Goal: Task Accomplishment & Management: Manage account settings

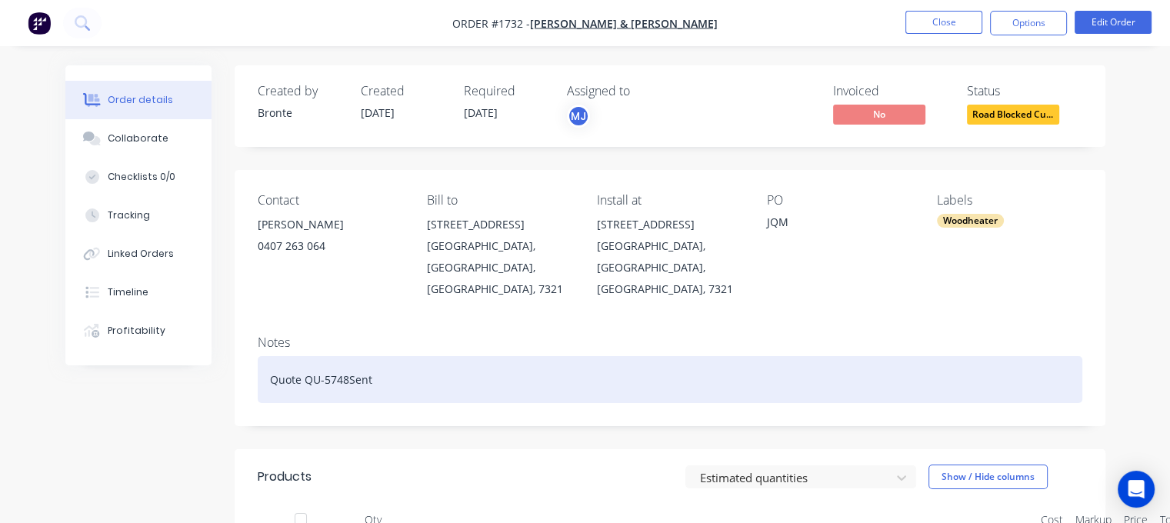
click at [346, 363] on div "Quote QU-5748Sent" at bounding box center [670, 379] width 825 height 47
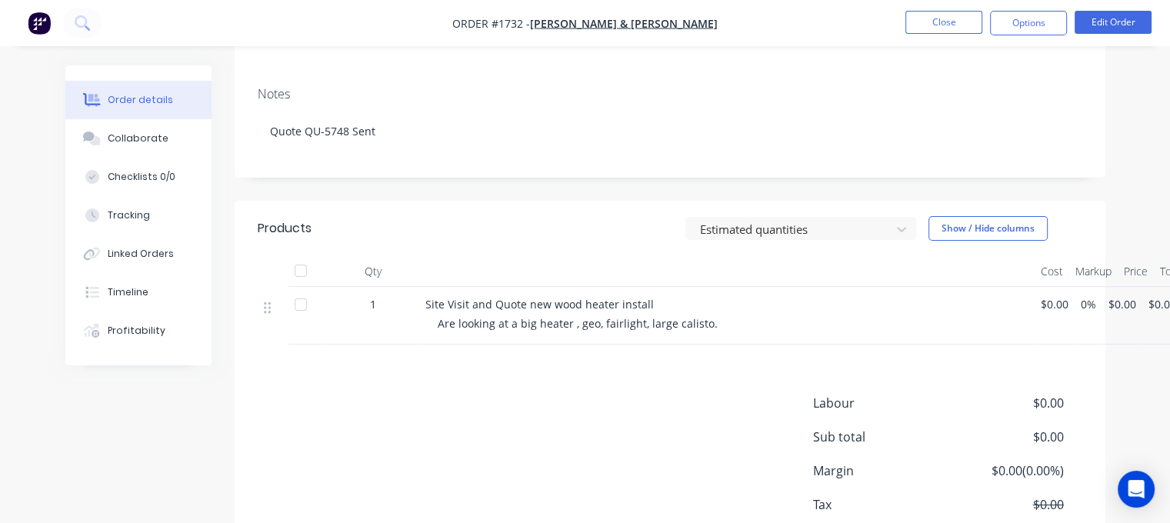
scroll to position [322, 0]
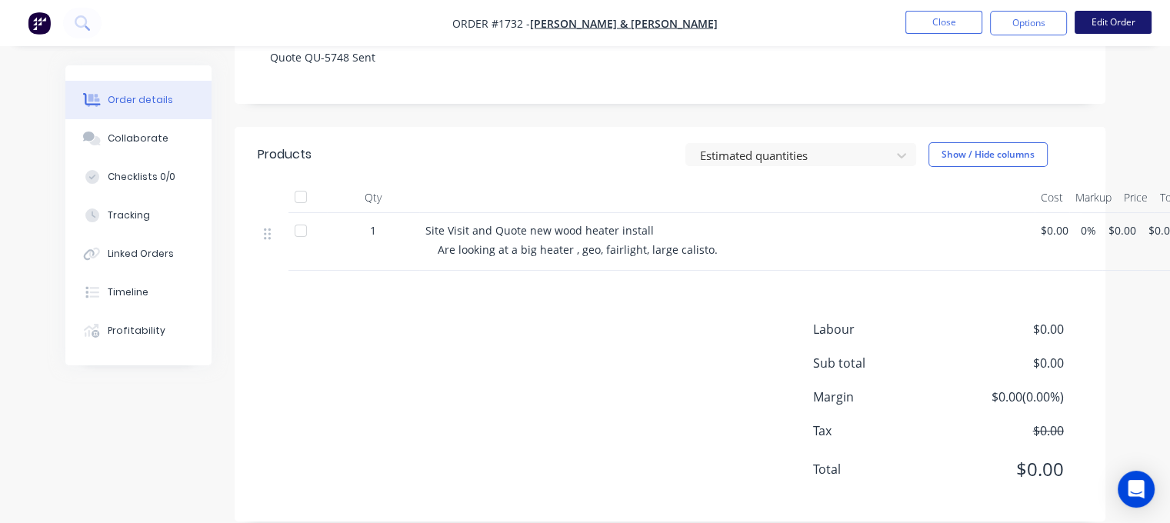
click at [1098, 28] on button "Edit Order" at bounding box center [1113, 22] width 77 height 23
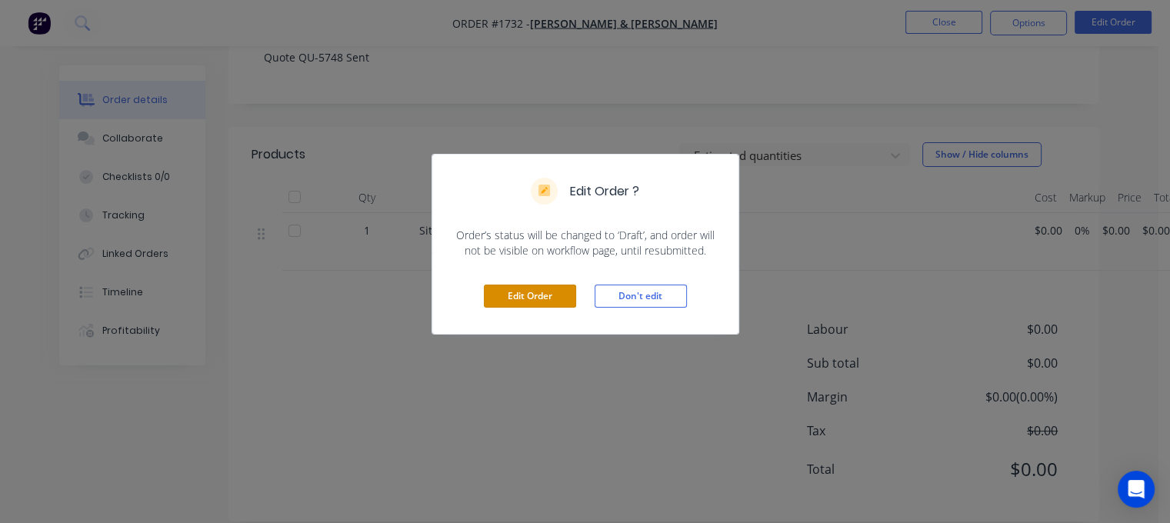
drag, startPoint x: 557, startPoint y: 298, endPoint x: 612, endPoint y: 302, distance: 54.8
click at [557, 298] on button "Edit Order" at bounding box center [530, 296] width 92 height 23
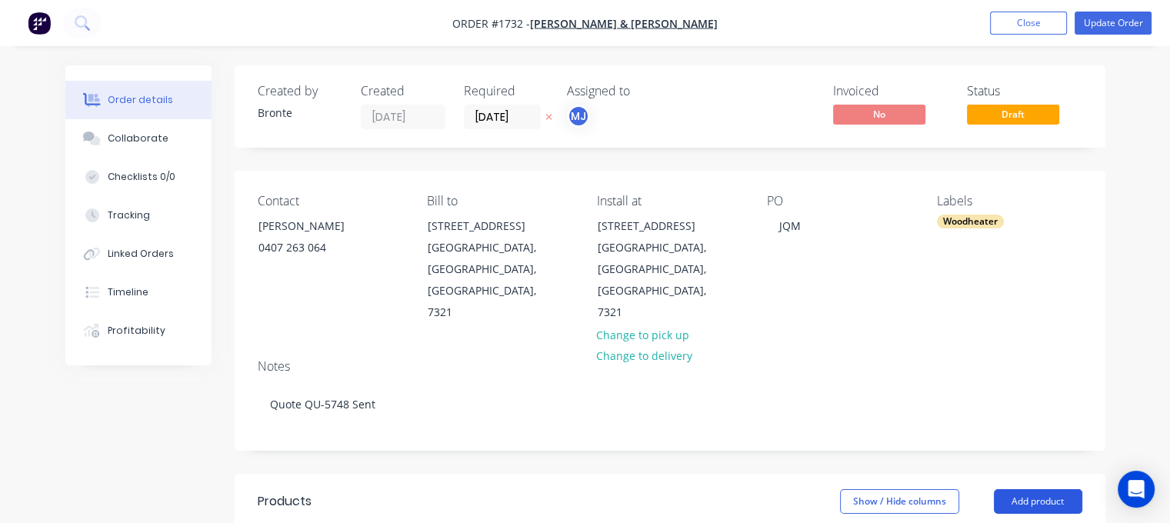
click at [1046, 489] on button "Add product" at bounding box center [1038, 501] width 88 height 25
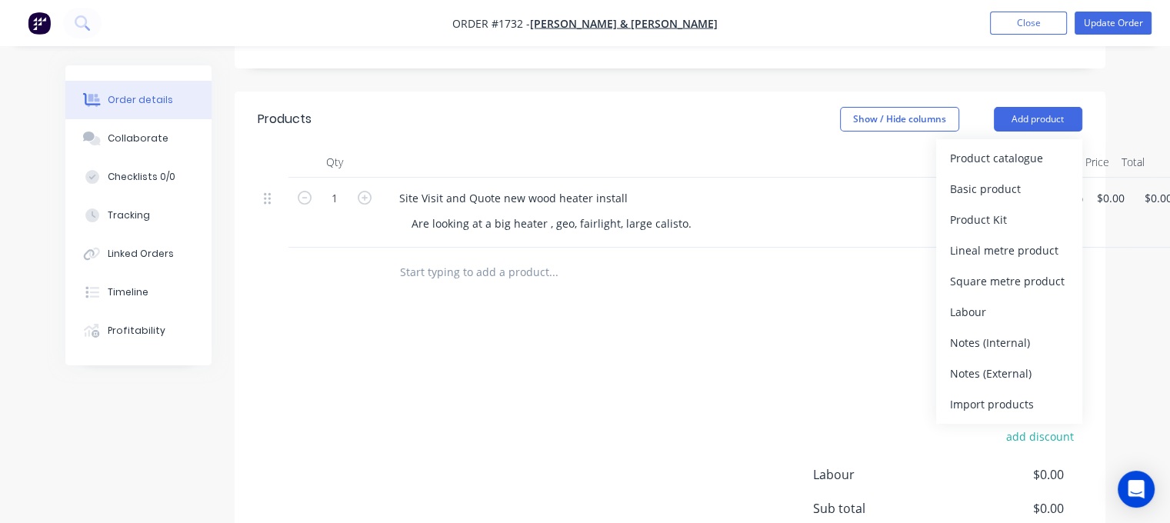
scroll to position [385, 0]
click at [985, 329] on div "Notes (Internal)" at bounding box center [1009, 340] width 118 height 22
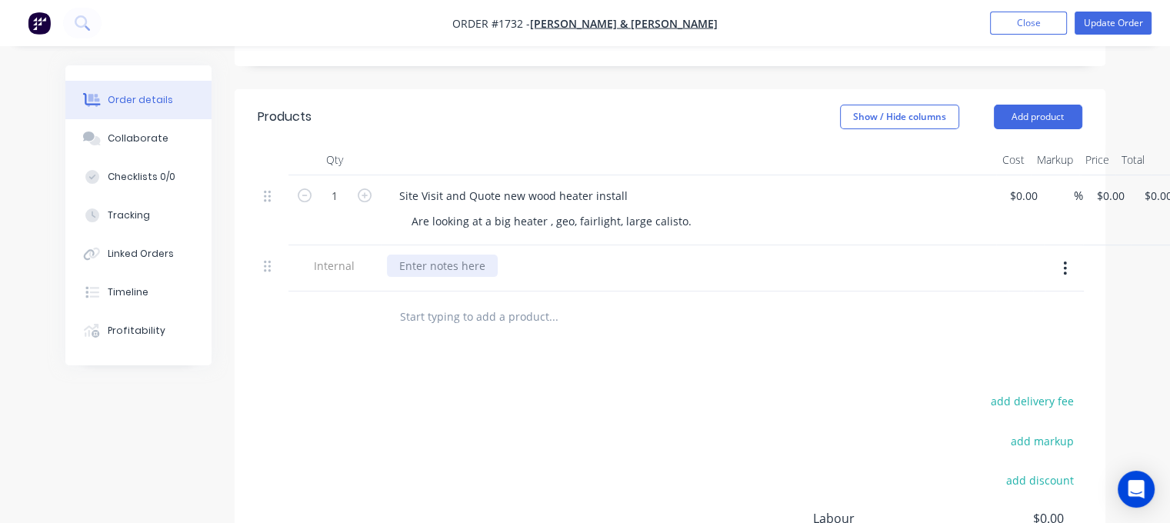
click at [452, 255] on div at bounding box center [442, 266] width 111 height 22
paste div
click at [672, 255] on div "KENT FAIRLIGHT FREESTANDING HEATER & BENCH KIT" at bounding box center [538, 266] width 302 height 22
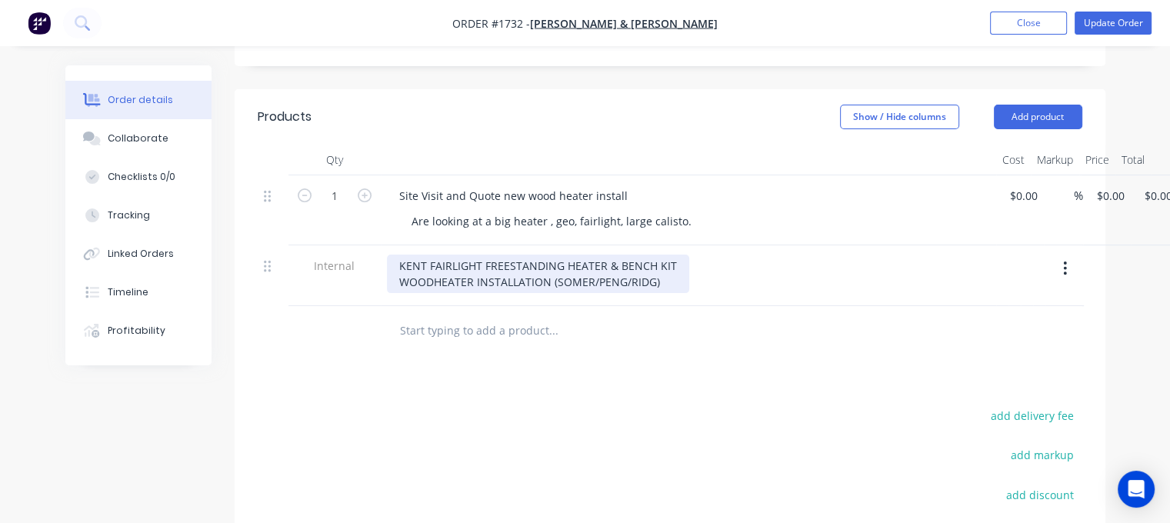
click at [664, 255] on div "KENT FAIRLIGHT FREESTANDING HEATER & BENCH KIT WOODHEATER INSTALLATION (SOMER/P…" at bounding box center [538, 274] width 302 height 38
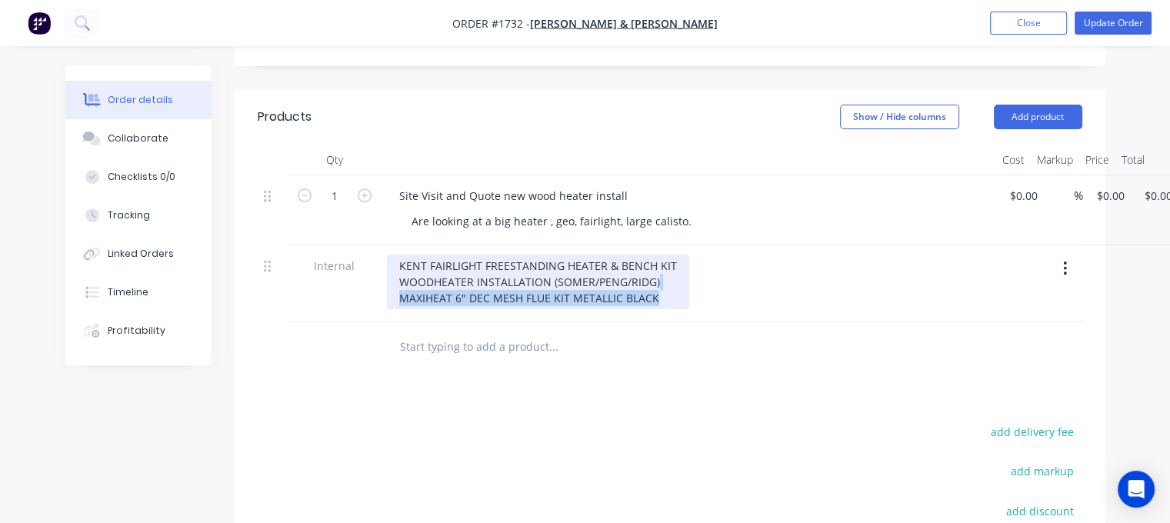
click at [671, 255] on div "KENT FAIRLIGHT FREESTANDING HEATER & BENCH KIT WOODHEATER INSTALLATION (SOMER/P…" at bounding box center [538, 282] width 302 height 55
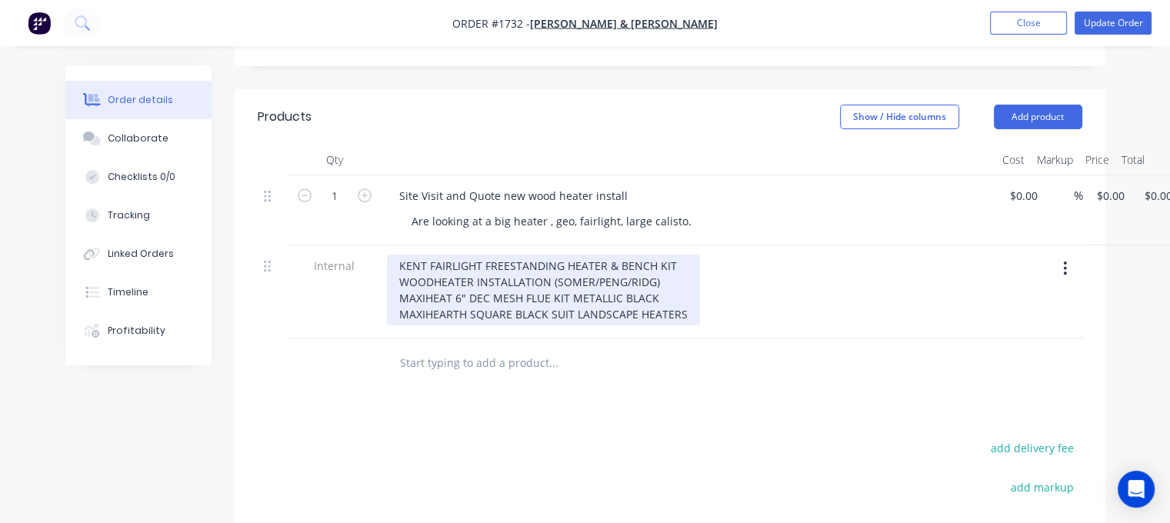
drag, startPoint x: 690, startPoint y: 270, endPoint x: 689, endPoint y: 278, distance: 8.5
click at [689, 272] on div "KENT FAIRLIGHT FREESTANDING HEATER & BENCH KIT WOODHEATER INSTALLATION (SOMER/P…" at bounding box center [543, 290] width 313 height 71
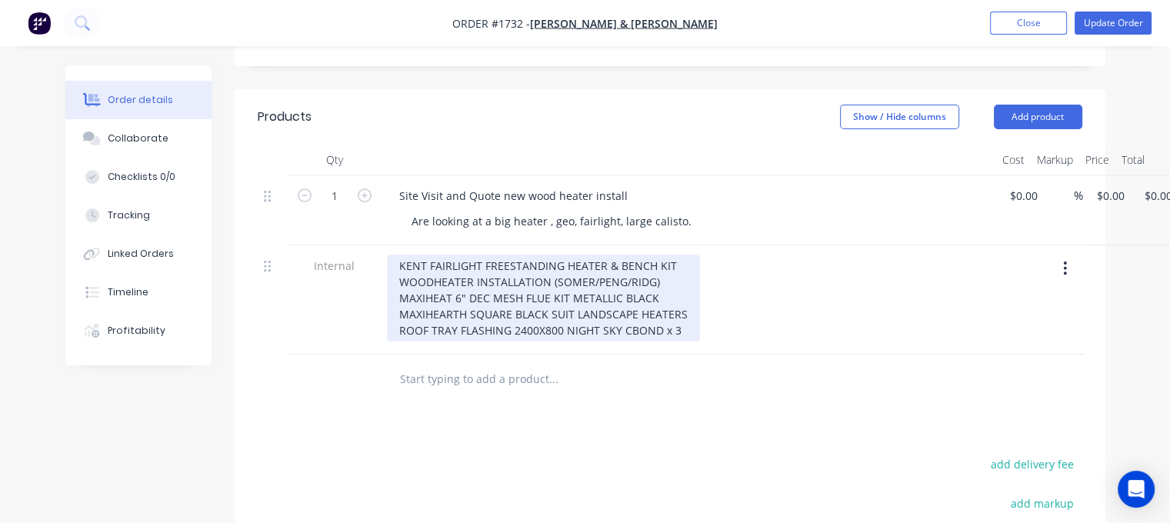
click at [688, 285] on div "KENT FAIRLIGHT FREESTANDING HEATER & BENCH KIT WOODHEATER INSTALLATION (SOMER/P…" at bounding box center [543, 298] width 313 height 87
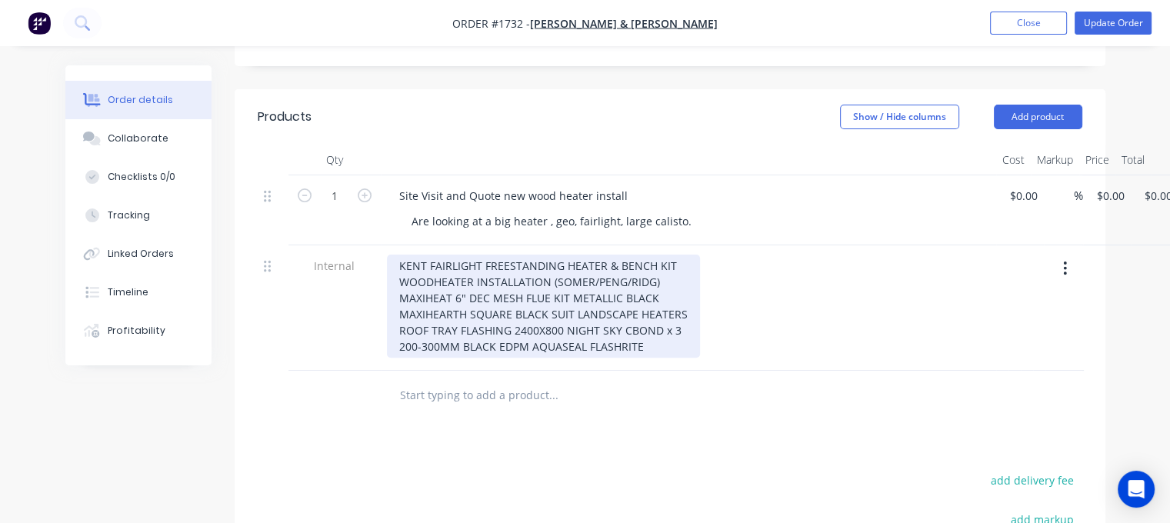
click at [669, 305] on div "KENT FAIRLIGHT FREESTANDING HEATER & BENCH KIT WOODHEATER INSTALLATION (SOMER/P…" at bounding box center [543, 306] width 313 height 103
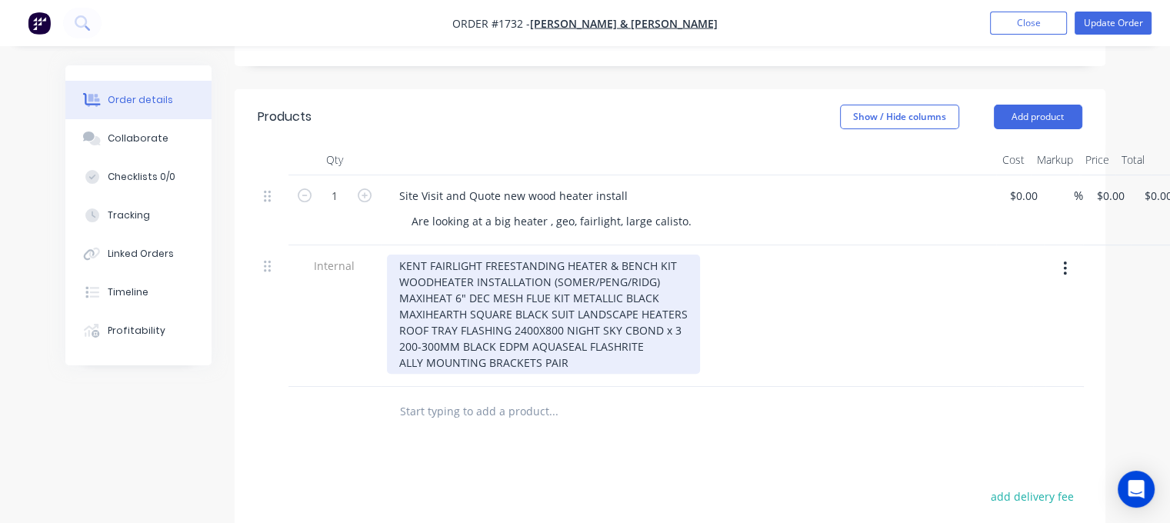
click at [397, 255] on div "KENT FAIRLIGHT FREESTANDING HEATER & BENCH KIT WOODHEATER INSTALLATION (SOMER/P…" at bounding box center [543, 314] width 313 height 119
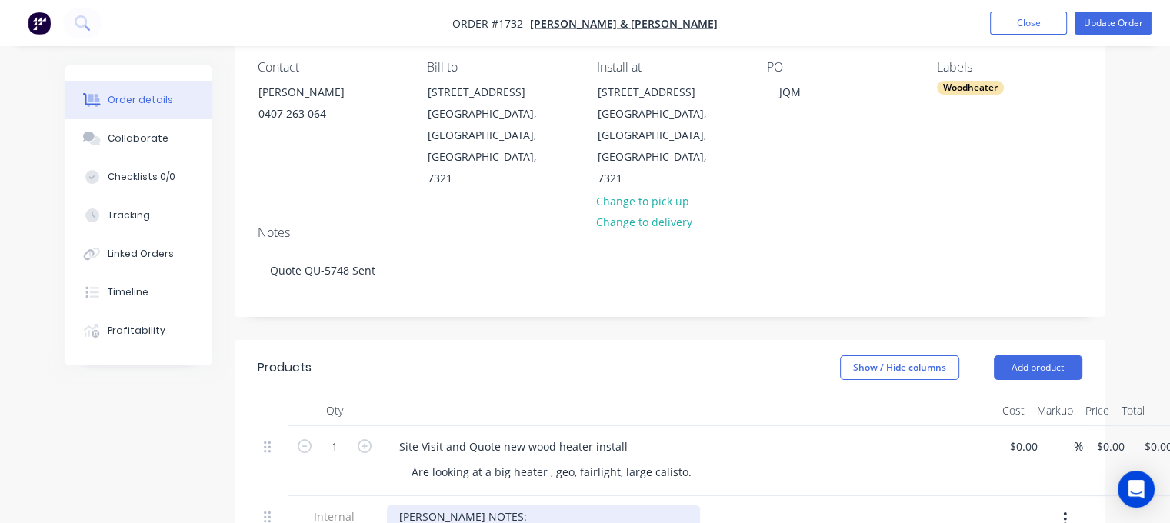
scroll to position [308, 0]
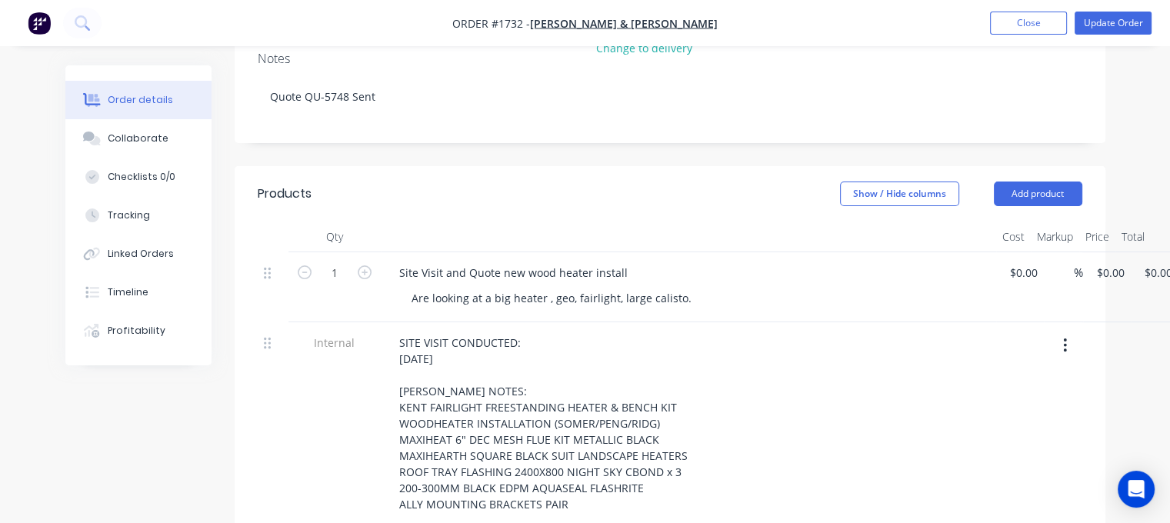
click at [831, 353] on div "SITE VISIT CONDUCTED: [DATE] [PERSON_NAME] NOTES: KENT FAIRLIGHT FREESTANDING H…" at bounding box center [688, 424] width 603 height 184
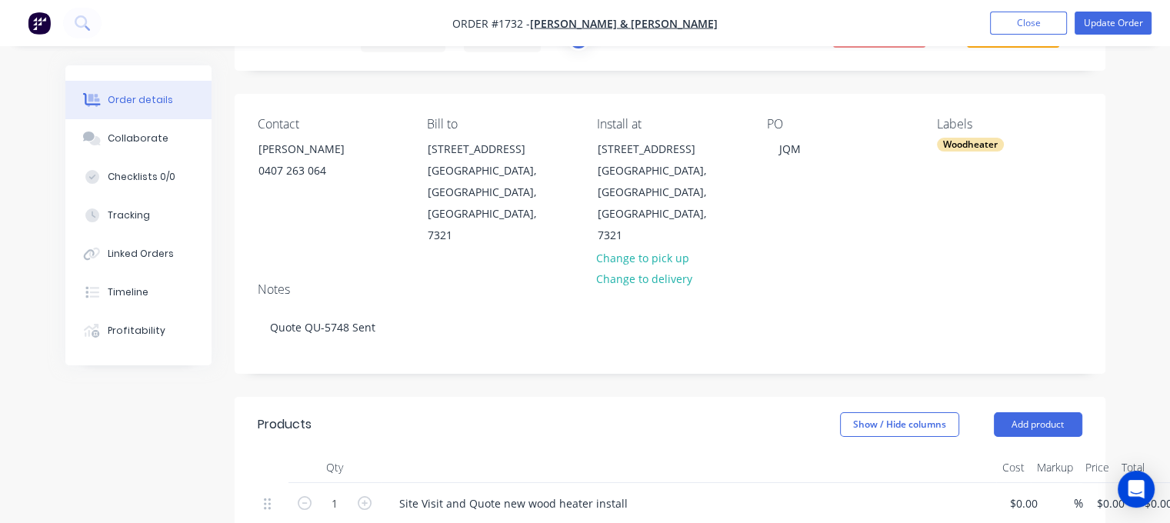
scroll to position [0, 0]
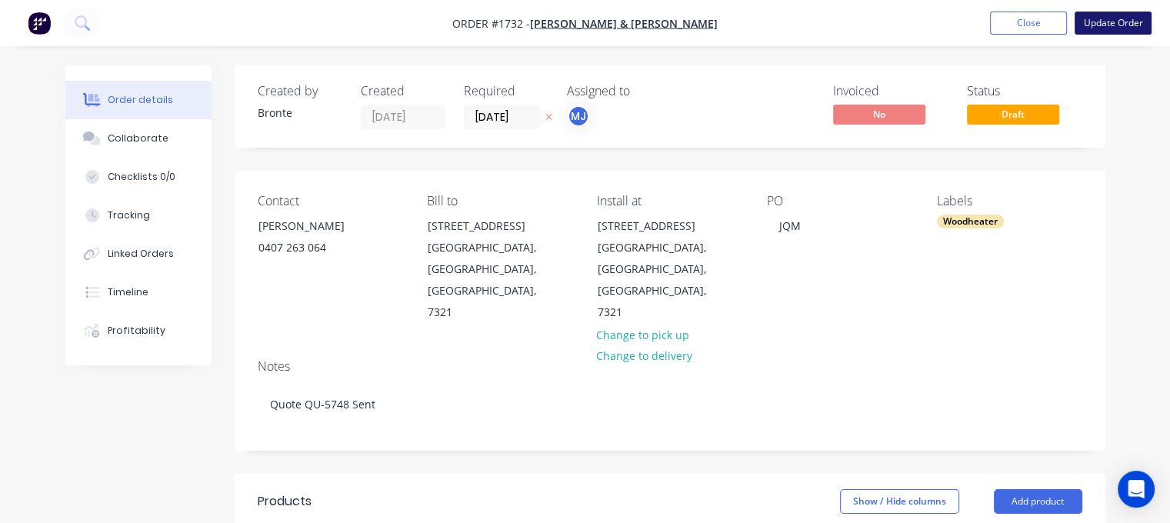
click at [1105, 15] on button "Update Order" at bounding box center [1113, 23] width 77 height 23
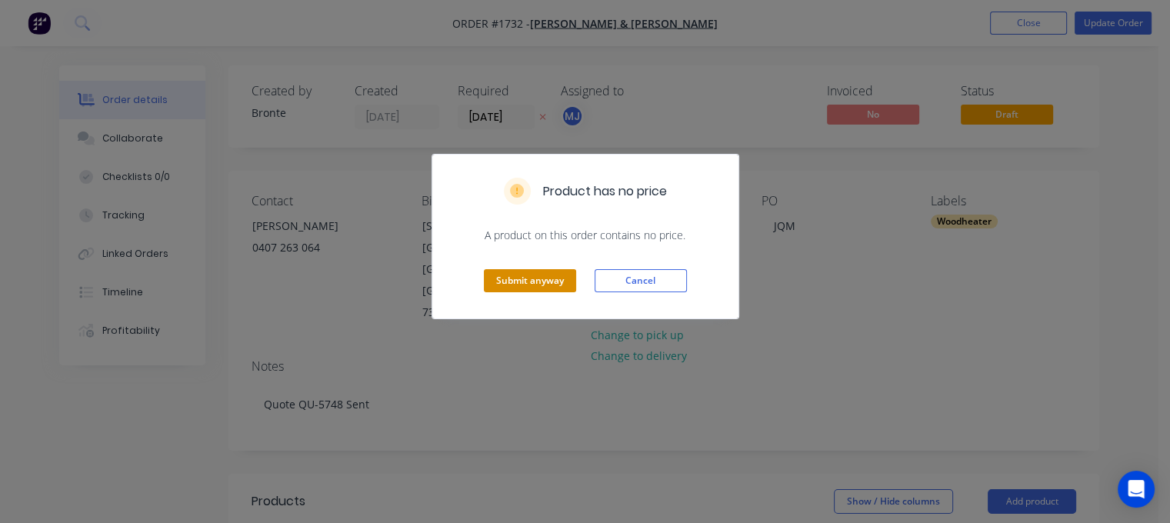
click at [531, 285] on button "Submit anyway" at bounding box center [530, 280] width 92 height 23
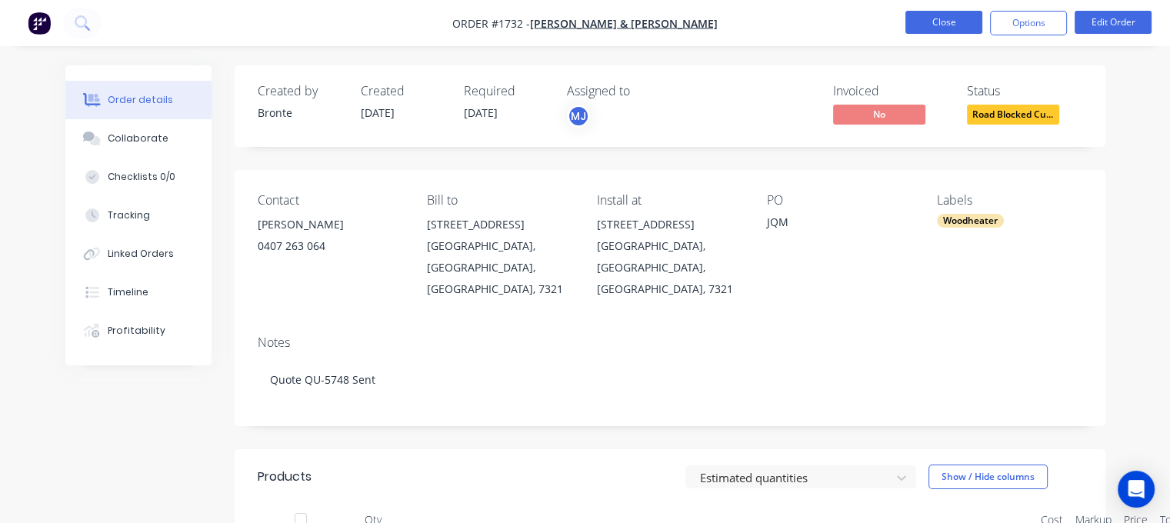
click at [938, 16] on button "Close" at bounding box center [943, 22] width 77 height 23
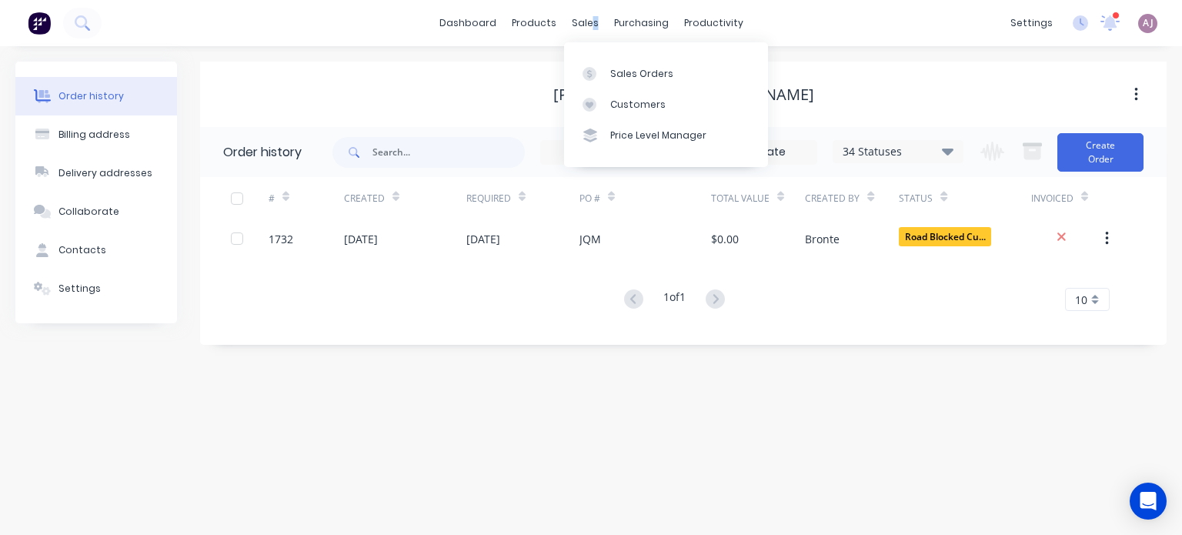
click at [594, 32] on div "sales" at bounding box center [585, 23] width 42 height 23
click at [624, 67] on div "Sales Orders" at bounding box center [641, 74] width 63 height 14
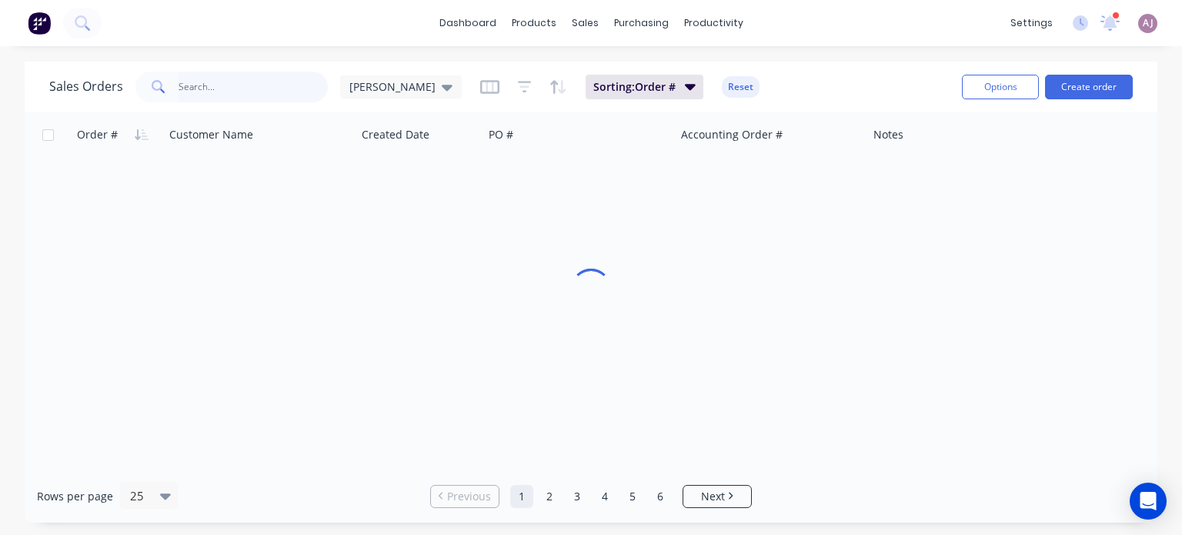
click at [285, 101] on input "text" at bounding box center [253, 87] width 150 height 31
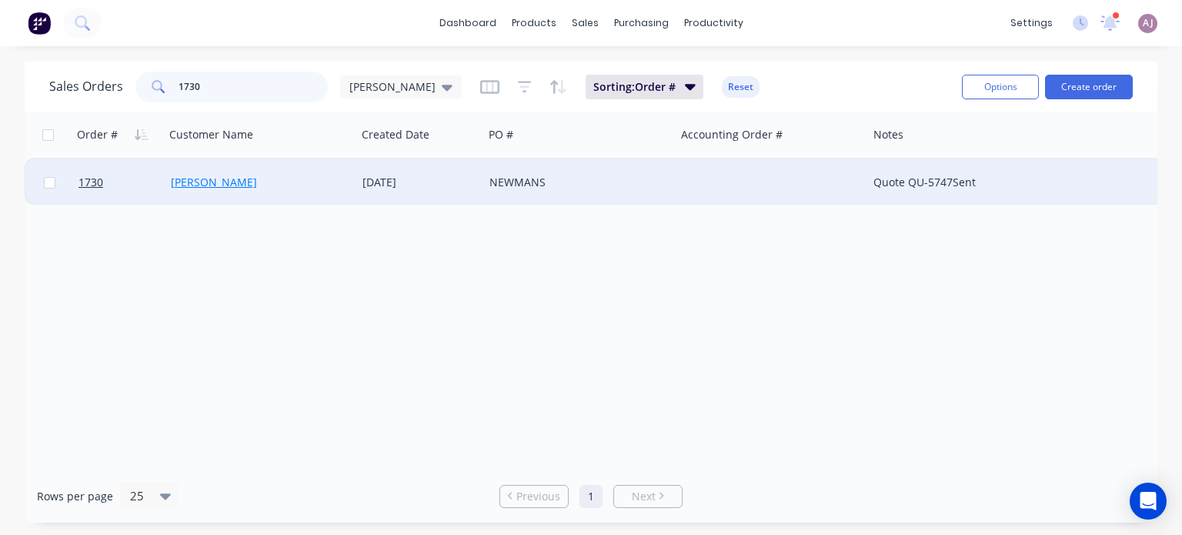
type input "1730"
click at [197, 176] on link "[PERSON_NAME]" at bounding box center [214, 182] width 86 height 15
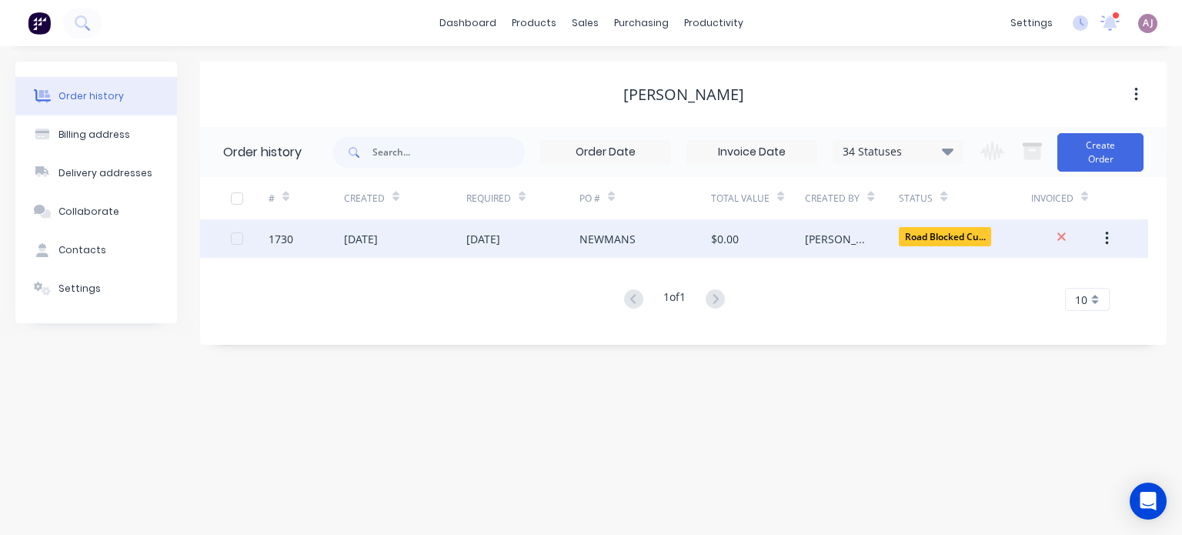
click at [500, 239] on div "[DATE]" at bounding box center [483, 239] width 34 height 16
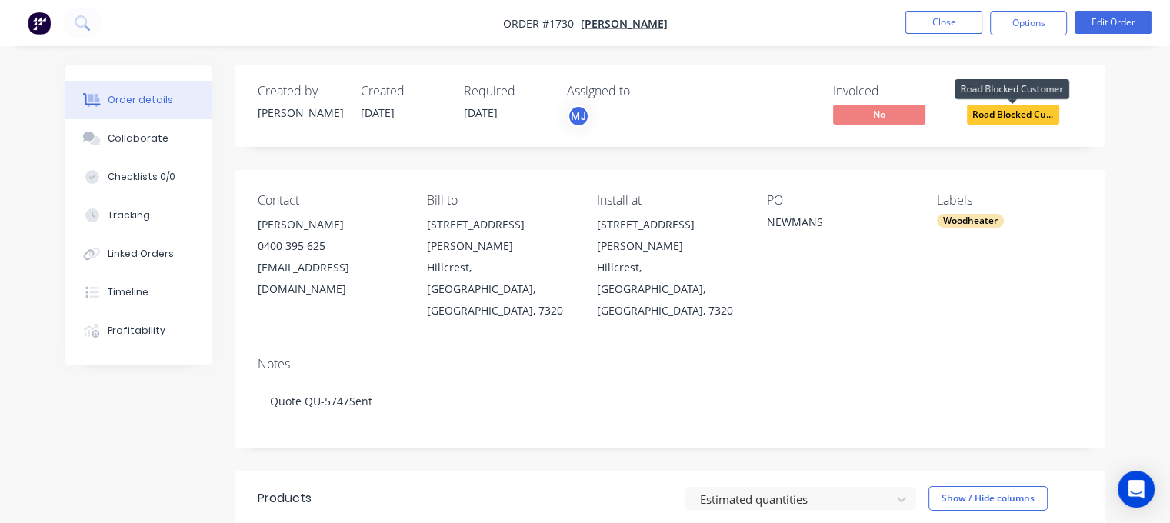
click at [1022, 110] on span "Road Blocked Cu..." at bounding box center [1013, 114] width 92 height 19
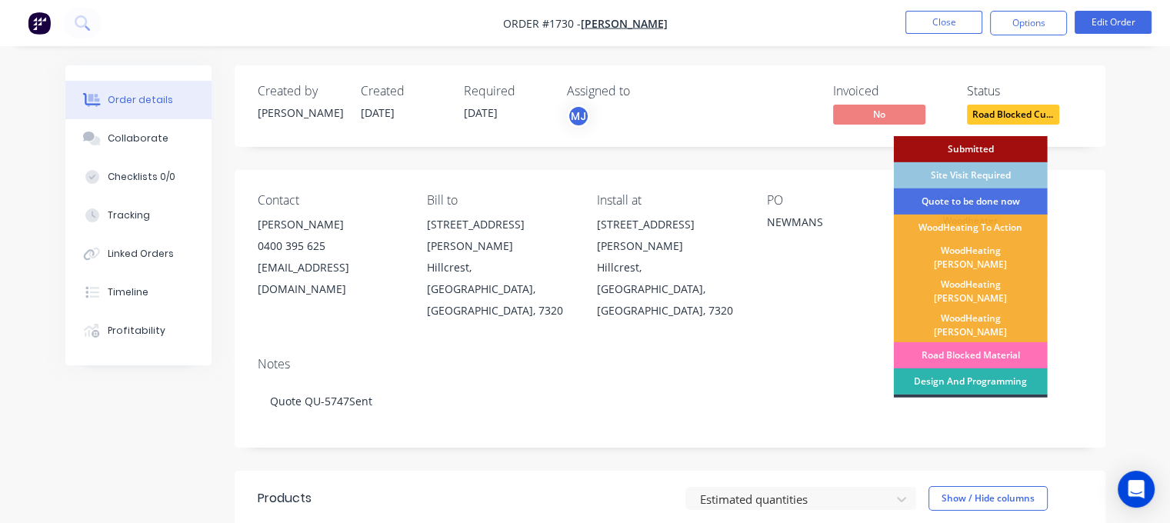
click at [957, 285] on div "WoodHeating [PERSON_NAME]" at bounding box center [971, 292] width 154 height 34
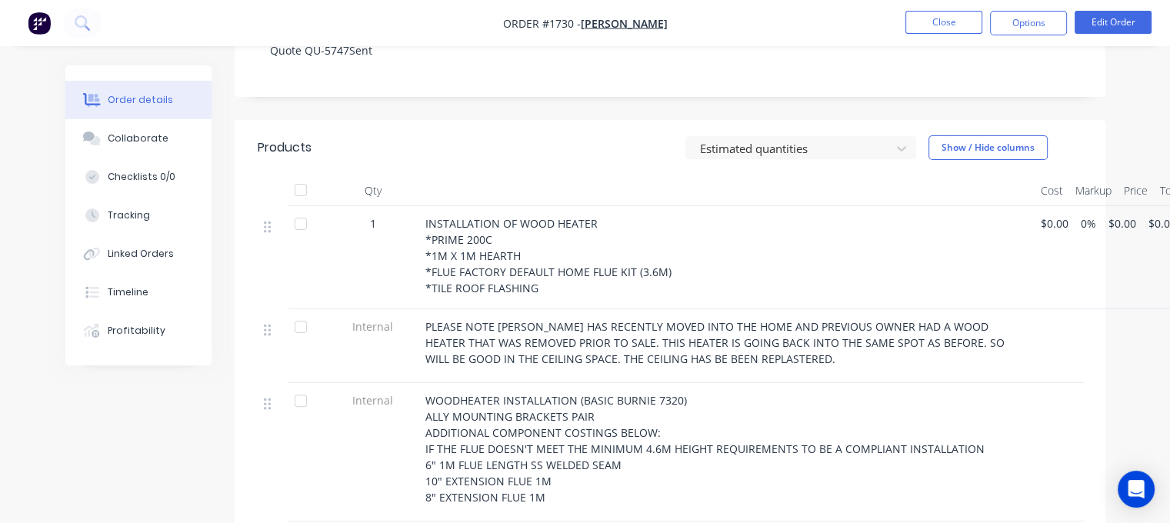
scroll to position [385, 0]
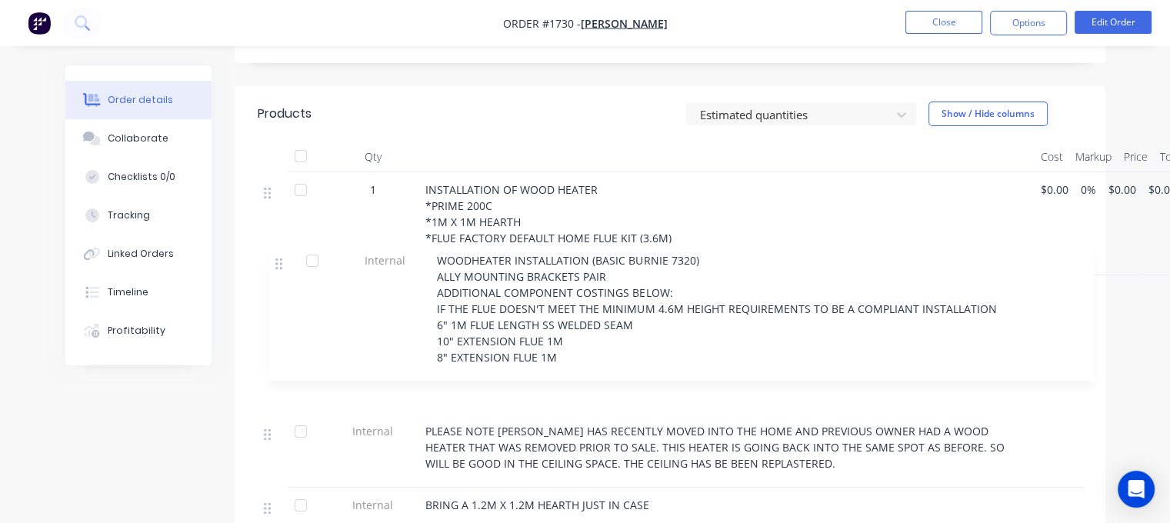
drag, startPoint x: 264, startPoint y: 332, endPoint x: 277, endPoint y: 264, distance: 68.9
click at [277, 264] on div "1 INSTALLATION OF WOOD HEATER *PRIME 200C *1M X 1M HEARTH *FLUE FACTORY DEFAULT…" at bounding box center [670, 350] width 825 height 357
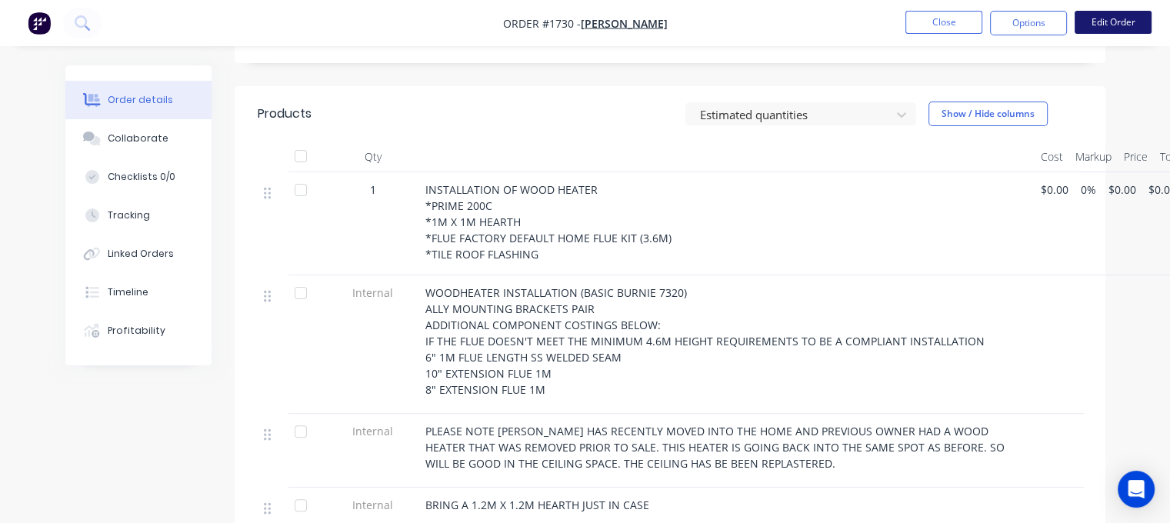
click at [1088, 21] on button "Edit Order" at bounding box center [1113, 22] width 77 height 23
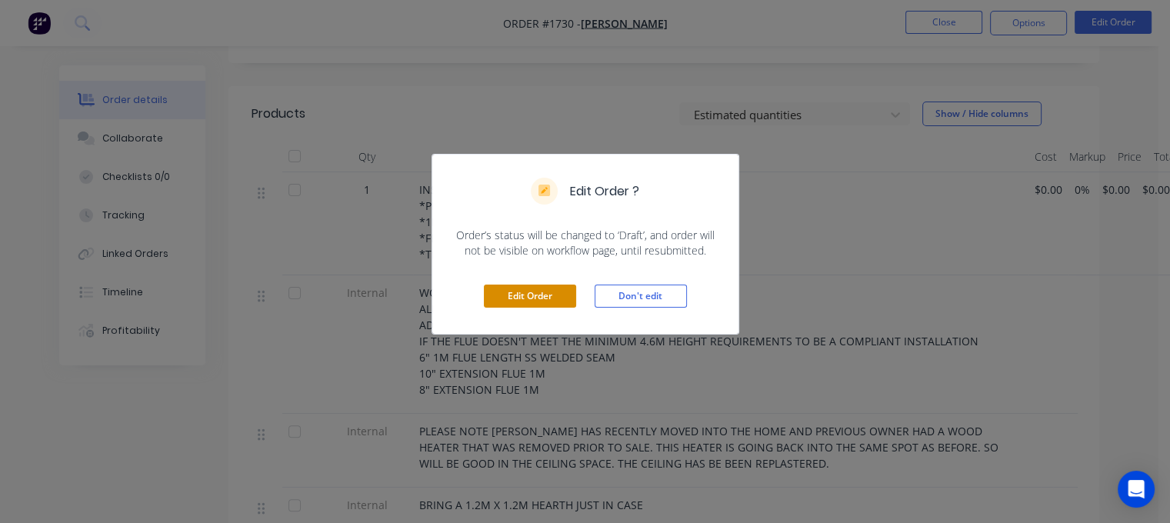
click at [545, 292] on button "Edit Order" at bounding box center [530, 296] width 92 height 23
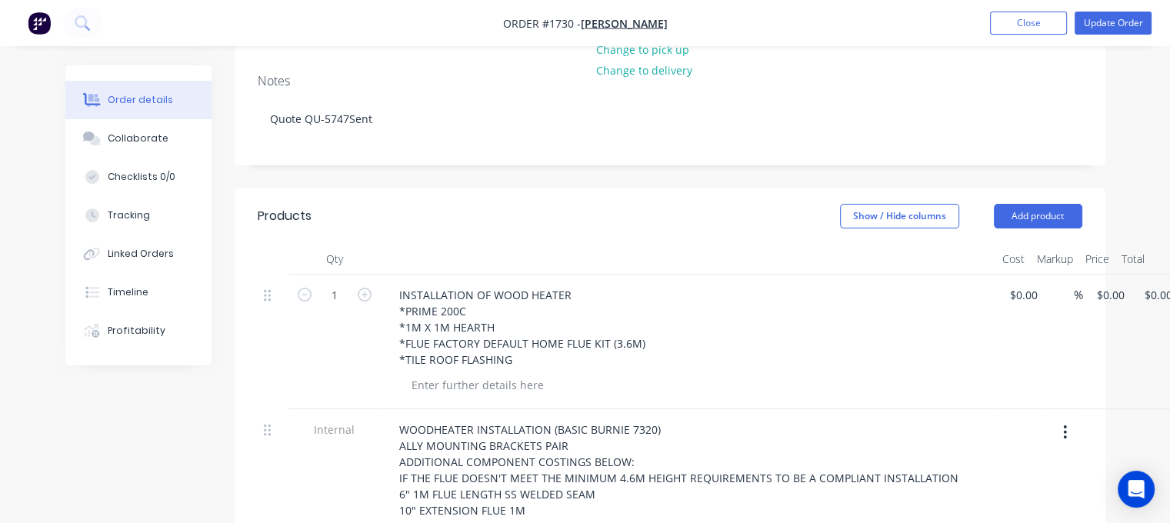
scroll to position [308, 0]
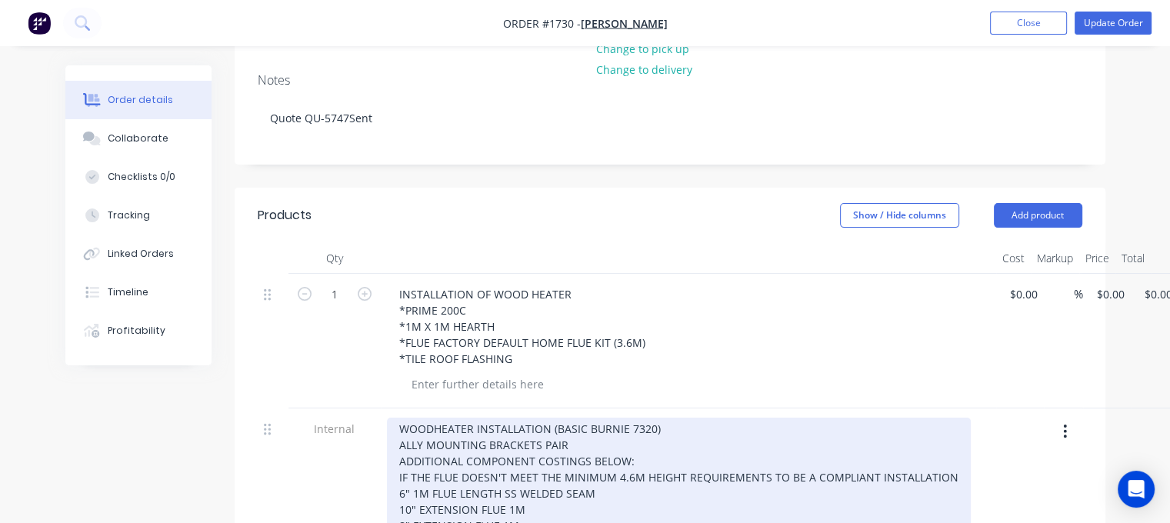
click at [399, 418] on div "WOODHEATER INSTALLATION (BASIC BURNIE 7320) ALLY MOUNTING BRACKETS PAIR ADDITIO…" at bounding box center [679, 477] width 584 height 119
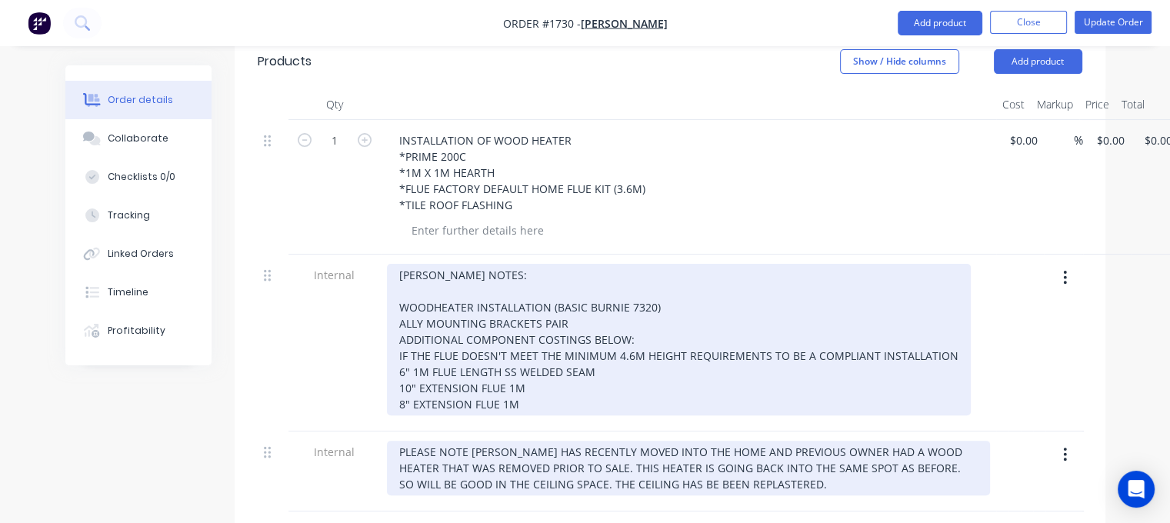
scroll to position [538, 0]
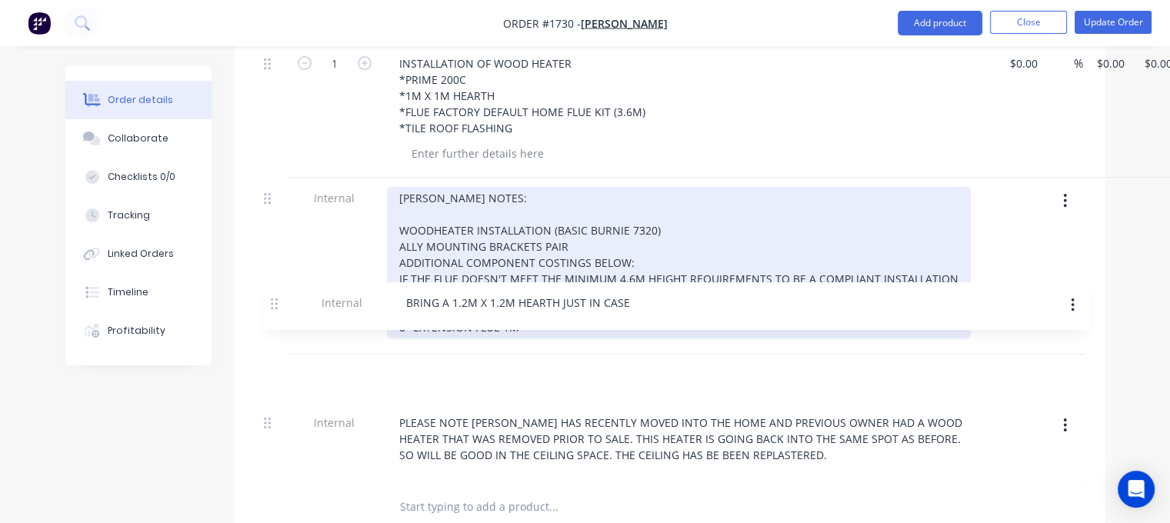
drag, startPoint x: 264, startPoint y: 394, endPoint x: 273, endPoint y: 305, distance: 89.7
click at [273, 305] on div "1 INSTALLATION OF WOOD HEATER *PRIME 200C *1M X 1M HEARTH *FLUE FACTORY DEFAULT…" at bounding box center [670, 262] width 825 height 439
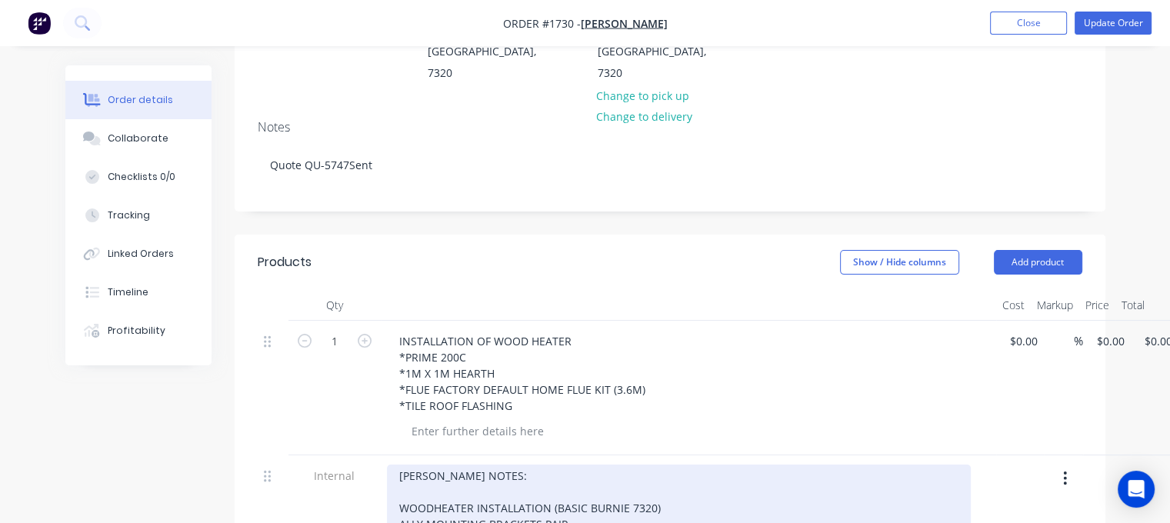
scroll to position [0, 0]
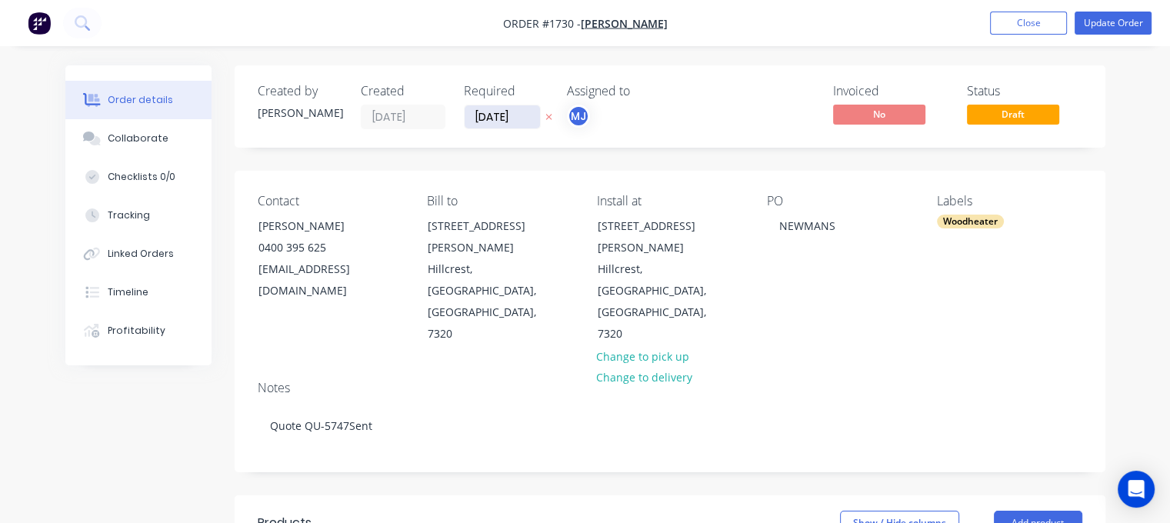
click at [505, 116] on input "[DATE]" at bounding box center [502, 116] width 75 height 23
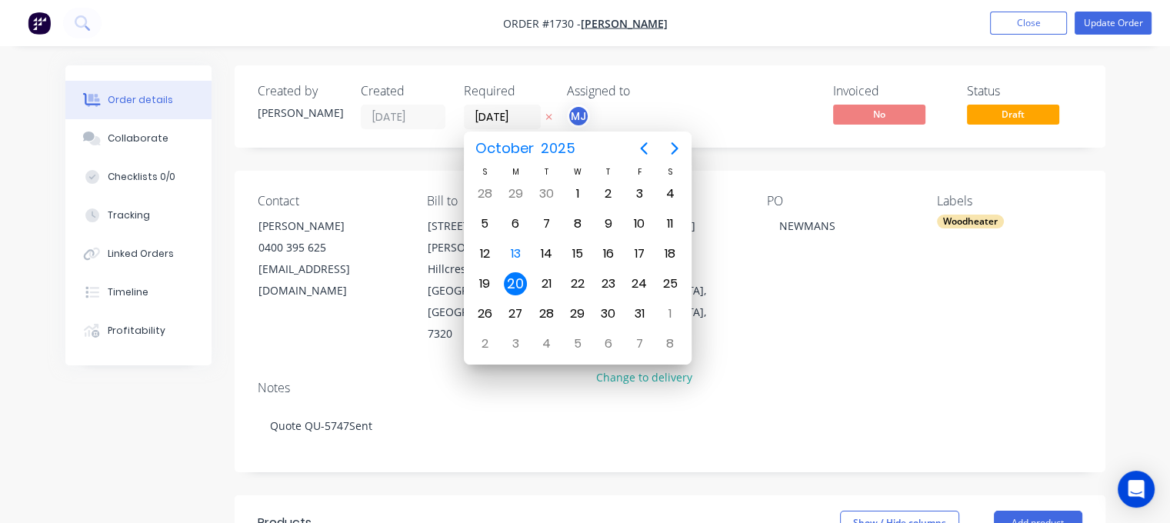
click at [726, 84] on div "Invoiced No Status Draft" at bounding box center [902, 106] width 362 height 45
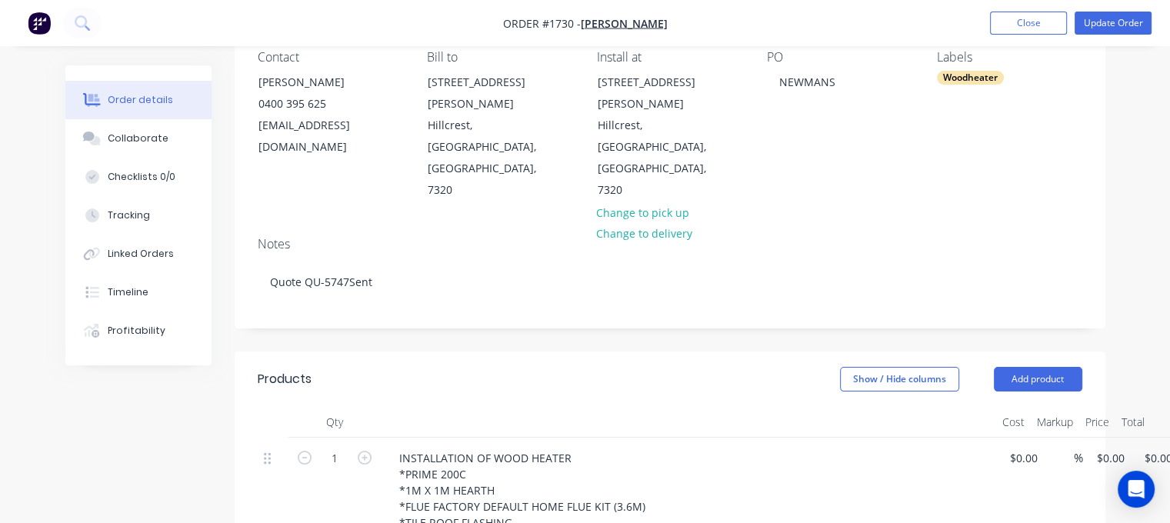
scroll to position [77, 0]
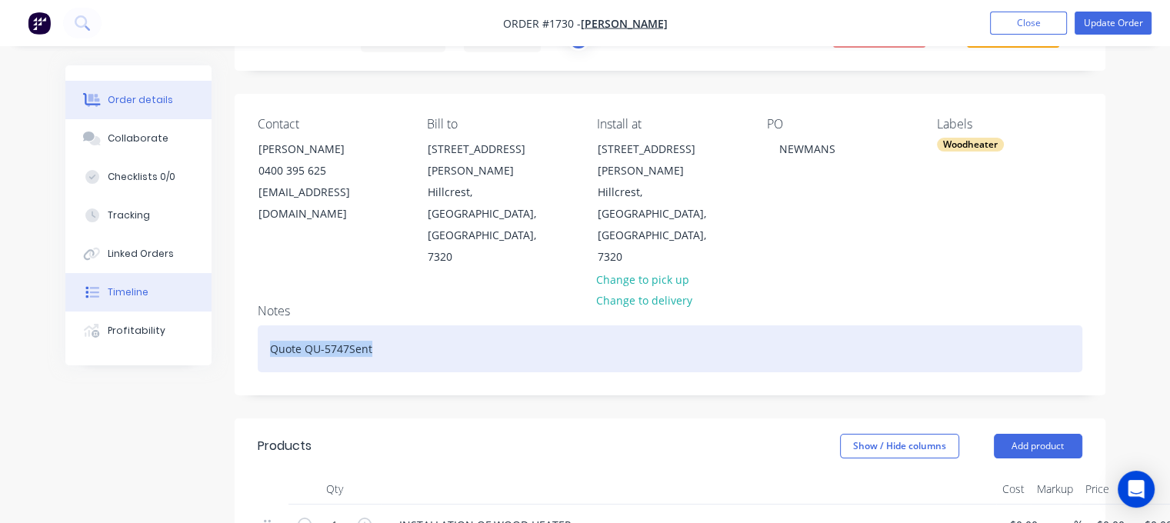
drag, startPoint x: 388, startPoint y: 280, endPoint x: 200, endPoint y: 304, distance: 189.2
paste div
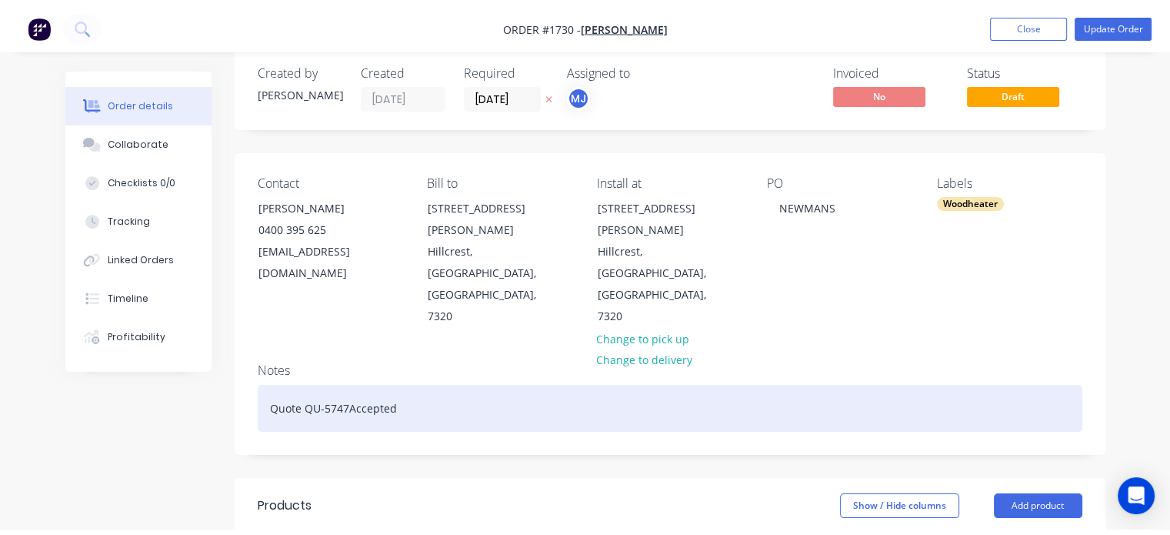
scroll to position [0, 0]
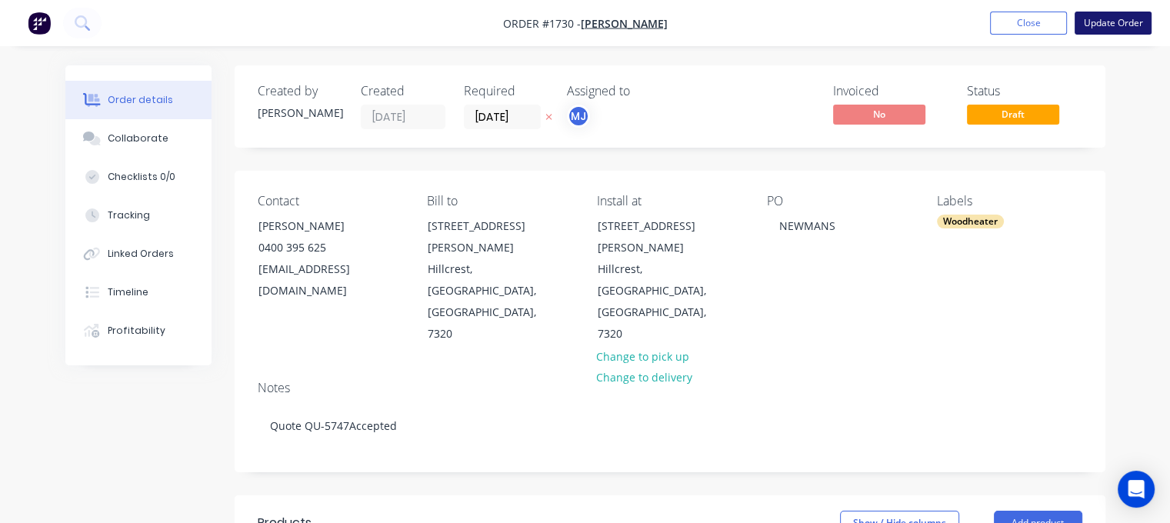
click at [1098, 18] on button "Update Order" at bounding box center [1113, 23] width 77 height 23
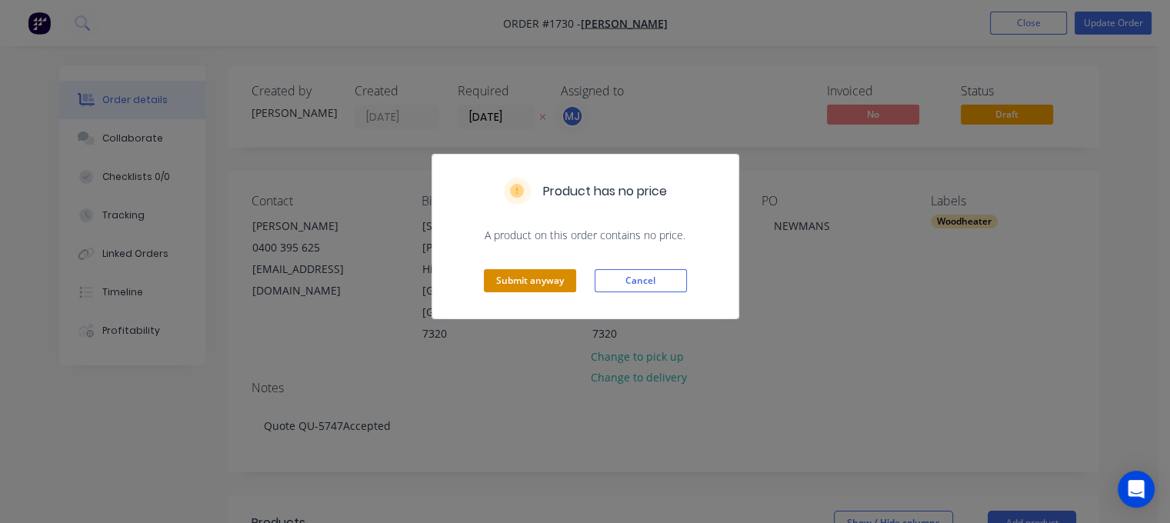
click at [519, 282] on button "Submit anyway" at bounding box center [530, 280] width 92 height 23
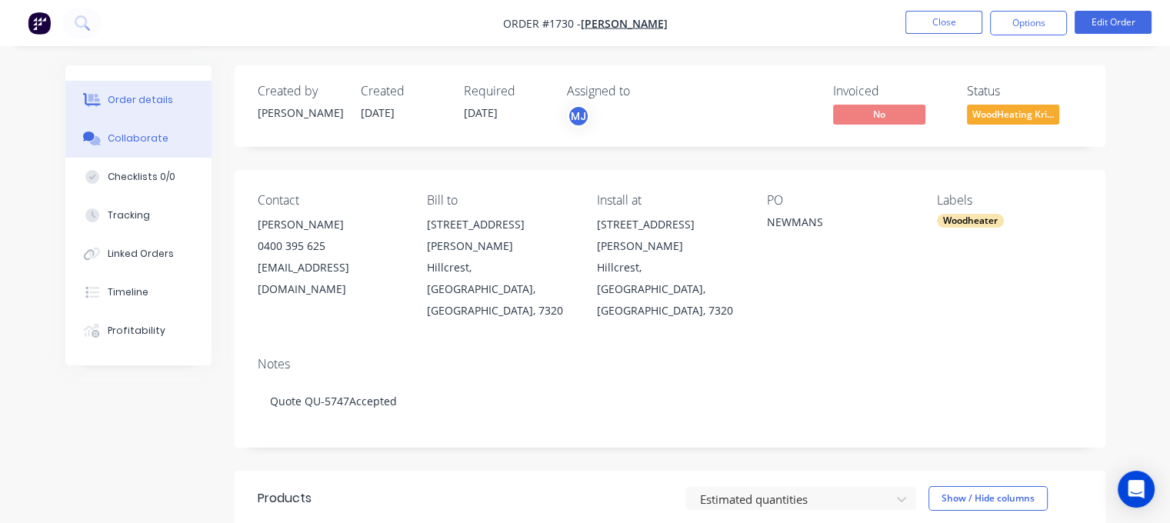
click at [148, 140] on div "Collaborate" at bounding box center [138, 139] width 61 height 14
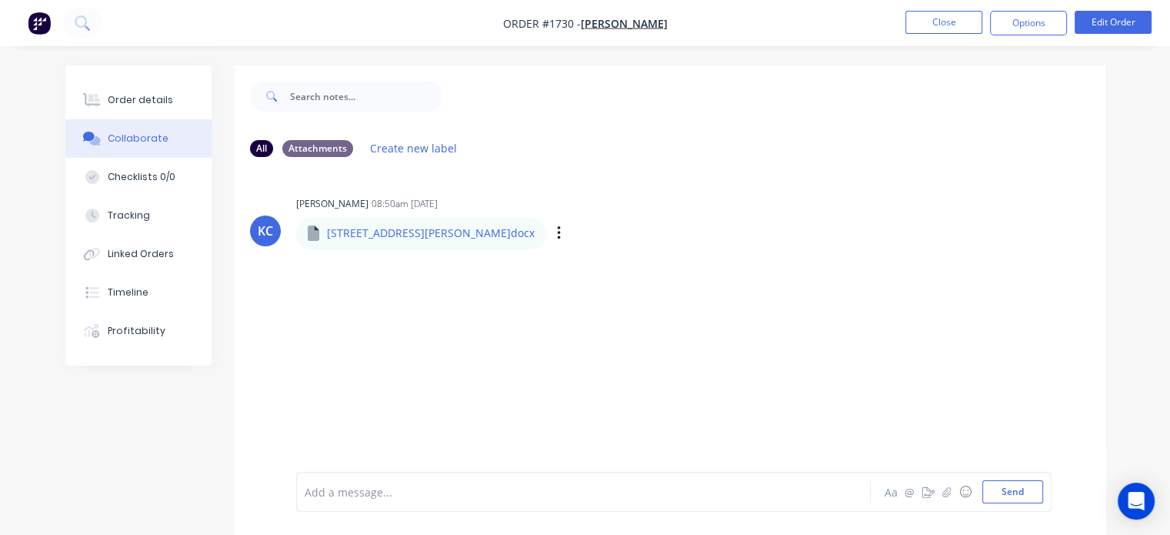
click at [391, 236] on p "[STREET_ADDRESS][PERSON_NAME]docx" at bounding box center [431, 232] width 208 height 15
click at [556, 230] on button "button" at bounding box center [559, 233] width 6 height 22
click at [573, 267] on button "Download" at bounding box center [659, 274] width 173 height 35
click at [573, 264] on button "Download" at bounding box center [659, 274] width 173 height 35
